Goal: Transaction & Acquisition: Book appointment/travel/reservation

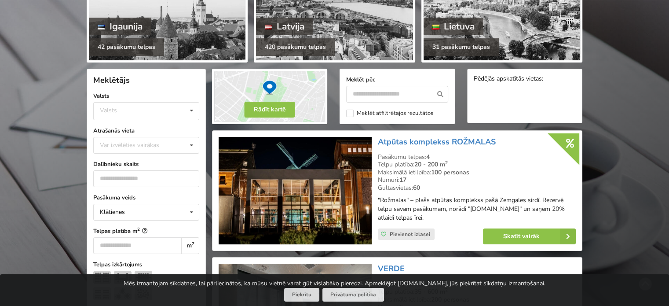
scroll to position [176, 0]
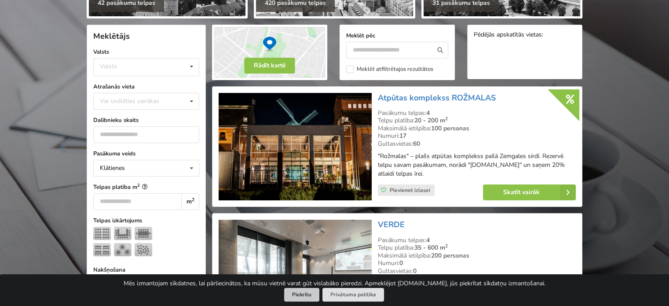
click at [303, 296] on button "Piekrītu" at bounding box center [301, 295] width 35 height 14
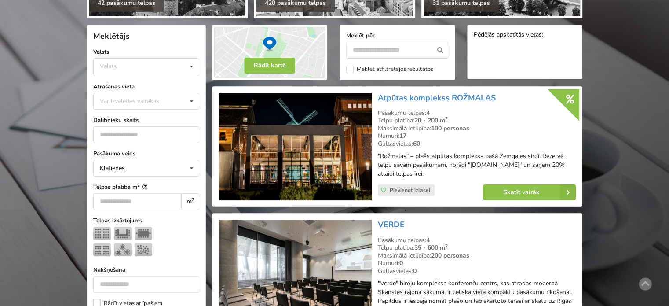
scroll to position [0, 0]
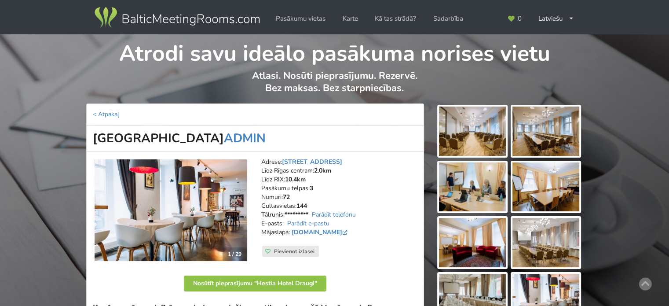
click at [174, 28] on img at bounding box center [177, 17] width 169 height 25
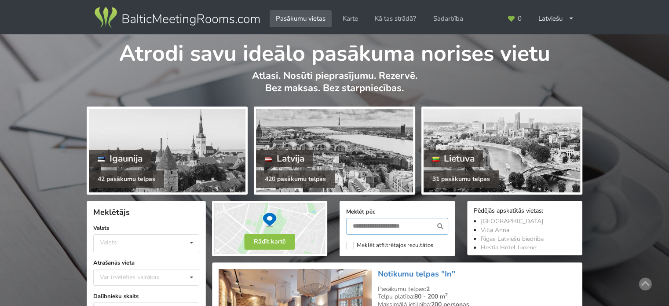
click at [402, 226] on input "text" at bounding box center [397, 226] width 102 height 17
type input "*********"
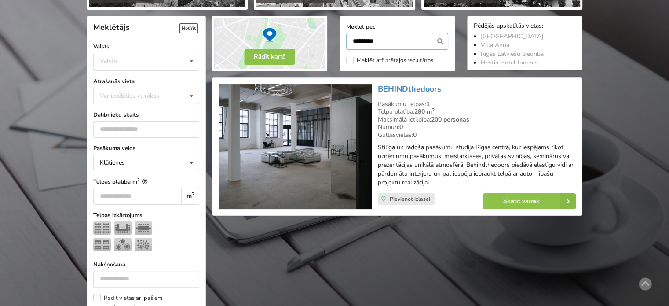
scroll to position [197, 0]
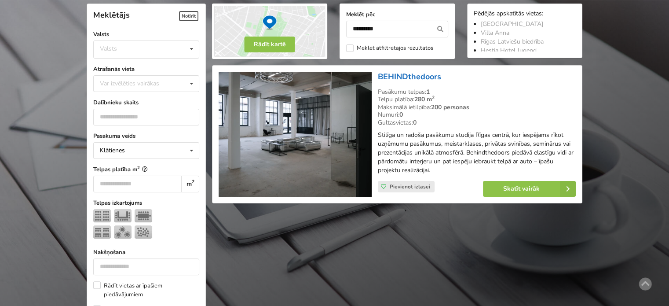
click at [401, 79] on link "BEHINDthedoors" at bounding box center [409, 76] width 63 height 11
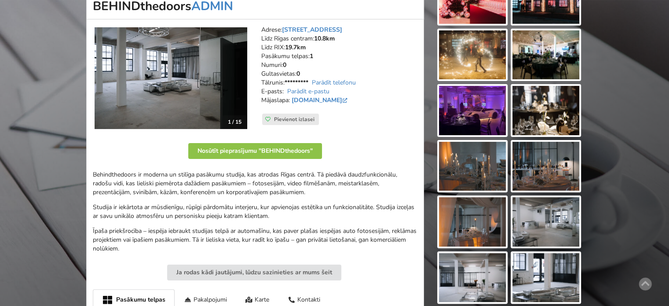
scroll to position [176, 0]
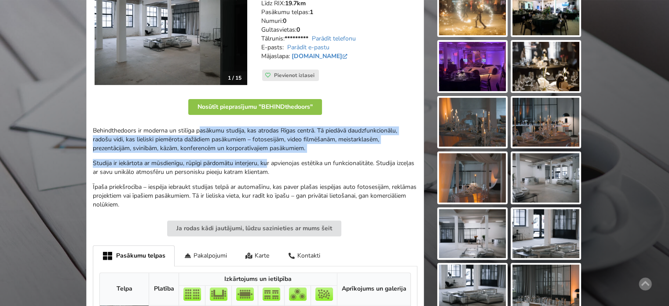
drag, startPoint x: 236, startPoint y: 143, endPoint x: 288, endPoint y: 180, distance: 63.5
click at [276, 172] on div "Behindthedoors ir moderna un stilīga pasākumu studija, kas atrodas Rīgas centrā…" at bounding box center [255, 167] width 325 height 83
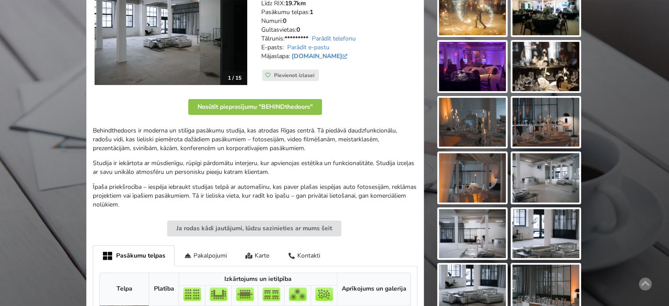
click at [289, 180] on div "Behindthedoors ir moderna un stilīga pasākumu studija, kas atrodas Rīgas centrā…" at bounding box center [255, 167] width 325 height 83
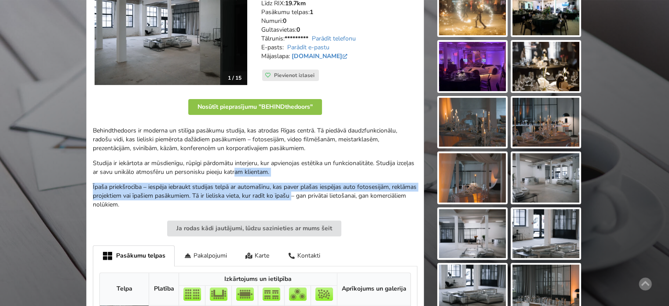
drag, startPoint x: 316, startPoint y: 197, endPoint x: 219, endPoint y: 162, distance: 102.6
click at [225, 165] on div "Behindthedoors ir moderna un stilīga pasākumu studija, kas atrodas Rīgas centrā…" at bounding box center [255, 167] width 325 height 83
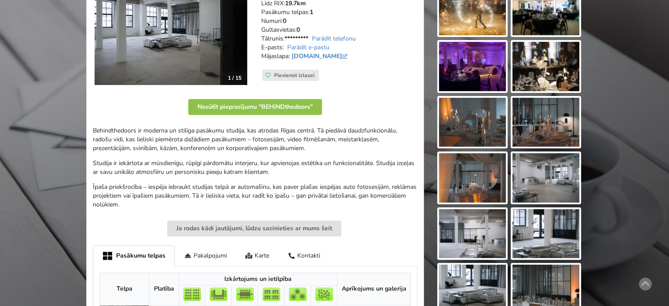
click at [213, 159] on p "Studija ir iekārtota ar mūsdienīgu, rūpīgi pārdomātu interjeru, kur apvienojas …" at bounding box center [255, 168] width 325 height 18
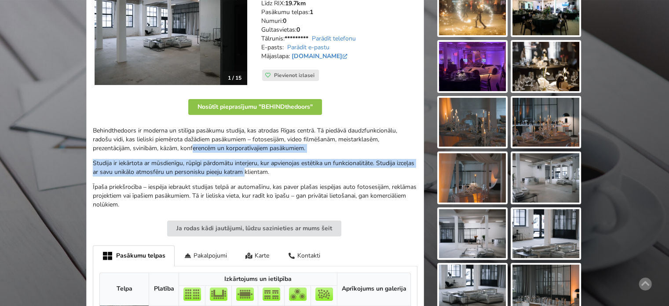
drag, startPoint x: 193, startPoint y: 145, endPoint x: 265, endPoint y: 185, distance: 82.0
click at [264, 185] on div "Behindthedoors ir moderna un stilīga pasākumu studija, kas atrodas Rīgas centrā…" at bounding box center [255, 167] width 325 height 83
click at [265, 185] on p "Īpaša priekšrocība – iespēja iebraukt studijas telpā ar automašīnu, kas paver p…" at bounding box center [255, 196] width 325 height 26
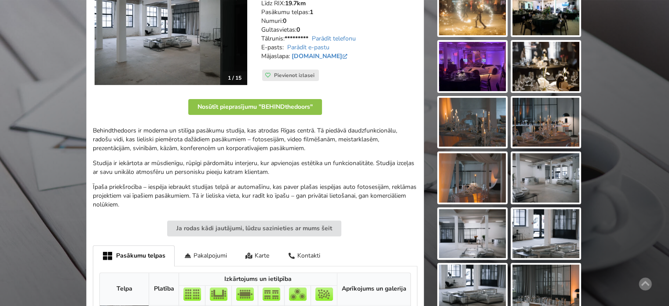
scroll to position [264, 0]
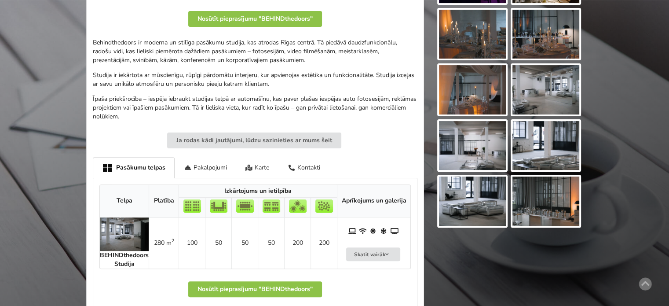
click at [264, 165] on div "Karte" at bounding box center [257, 167] width 43 height 21
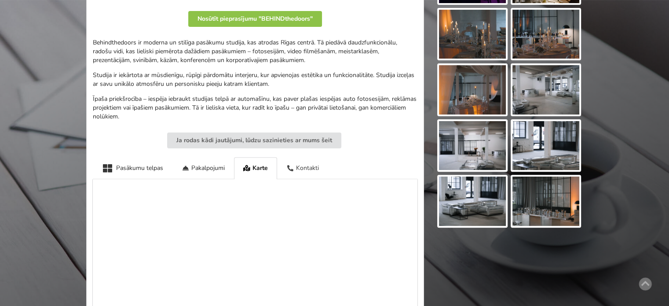
click at [301, 167] on div "Kontakti" at bounding box center [302, 168] width 51 height 22
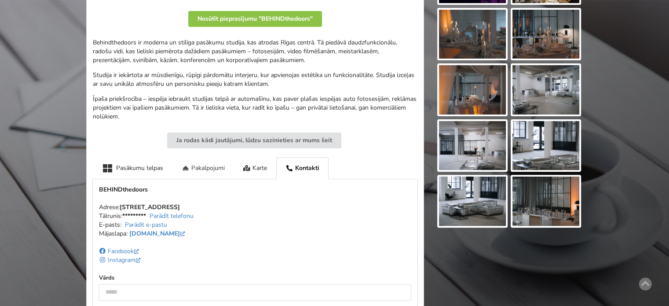
scroll to position [352, 0]
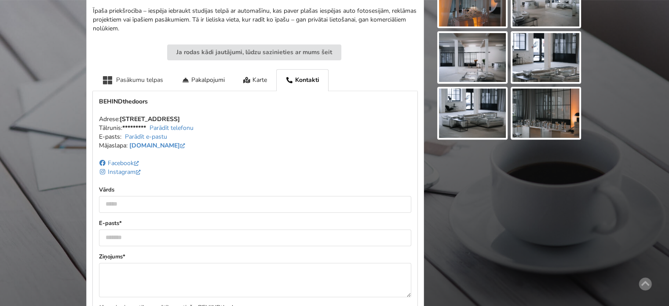
click at [155, 80] on div "Pasākumu telpas" at bounding box center [133, 80] width 80 height 22
